Goal: Understand process/instructions

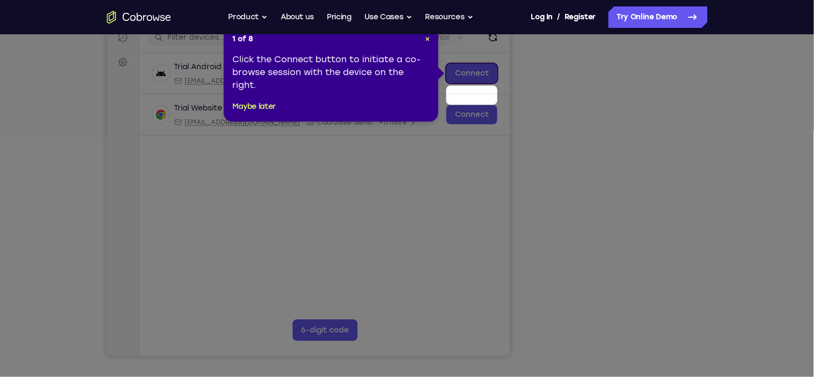
scroll to position [95, 0]
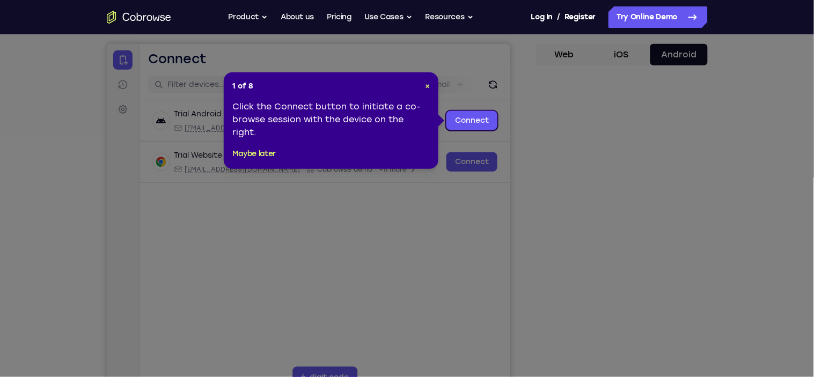
click at [417, 79] on div "1 of 8 × Click the Connect button to initiate a co-browse session with the devi…" at bounding box center [331, 120] width 215 height 97
click at [426, 83] on span "×" at bounding box center [427, 86] width 5 height 9
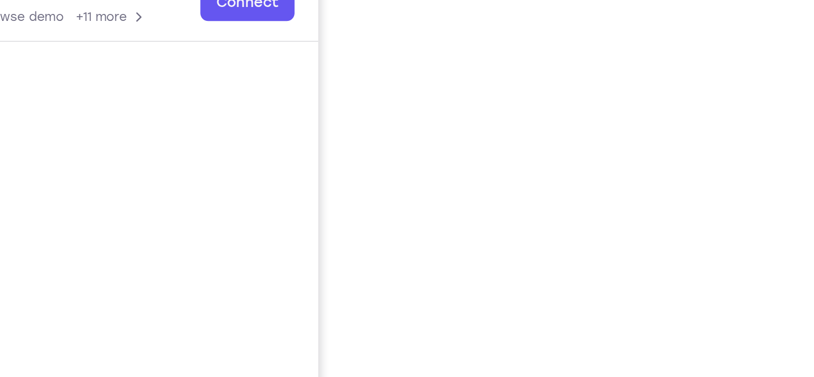
scroll to position [159, 0]
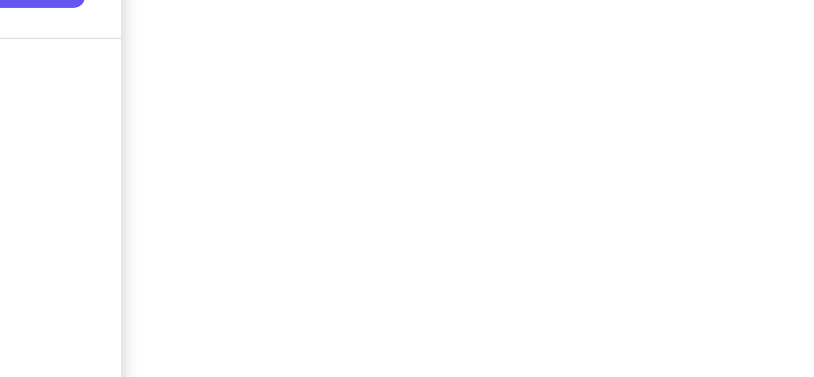
click at [720, 188] on div "Your Support Agent Your Customer Web iOS Android Next Steps We’d be happy to gi…" at bounding box center [407, 228] width 687 height 707
